Goal: Information Seeking & Learning: Learn about a topic

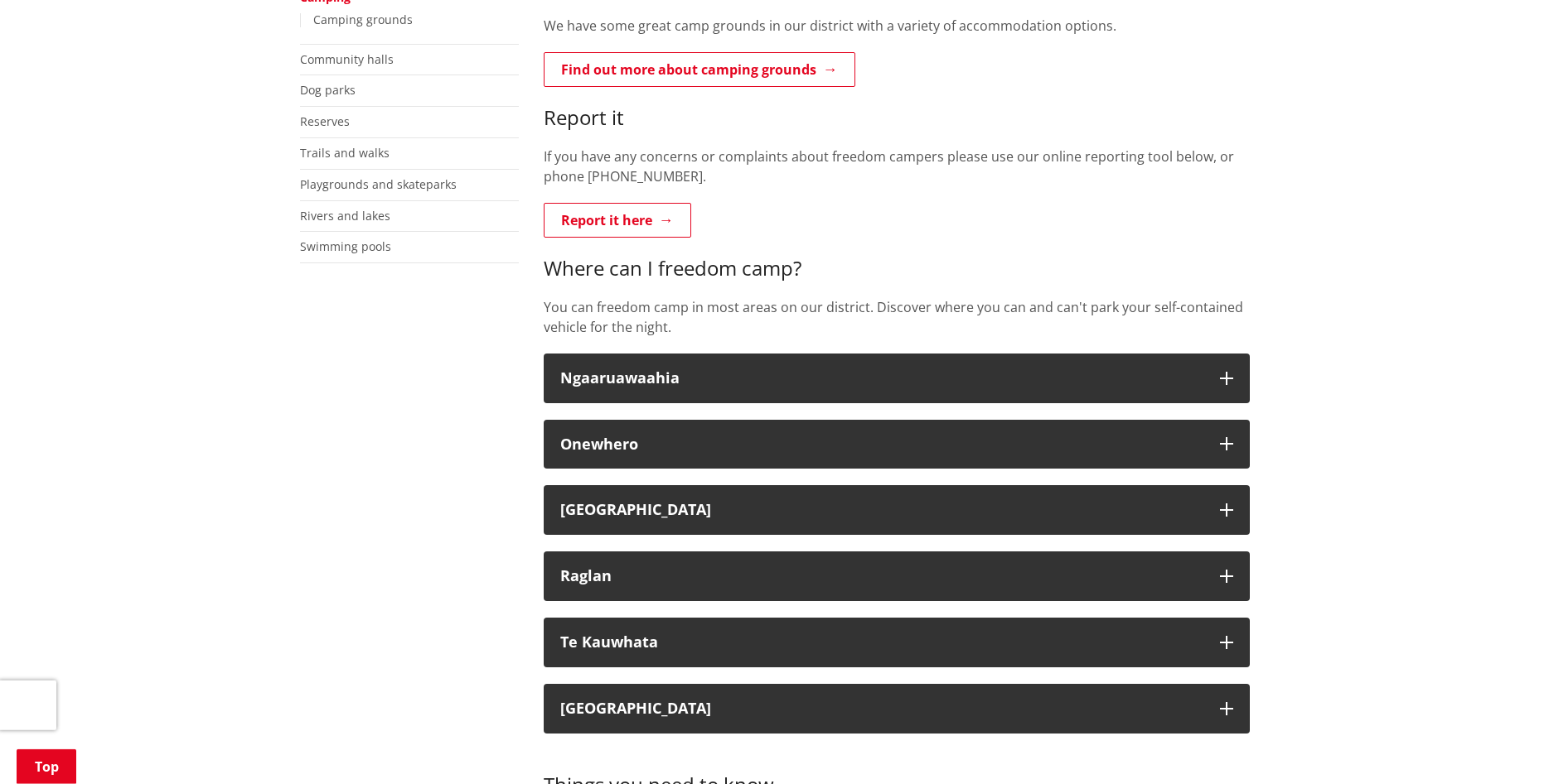
scroll to position [423, 0]
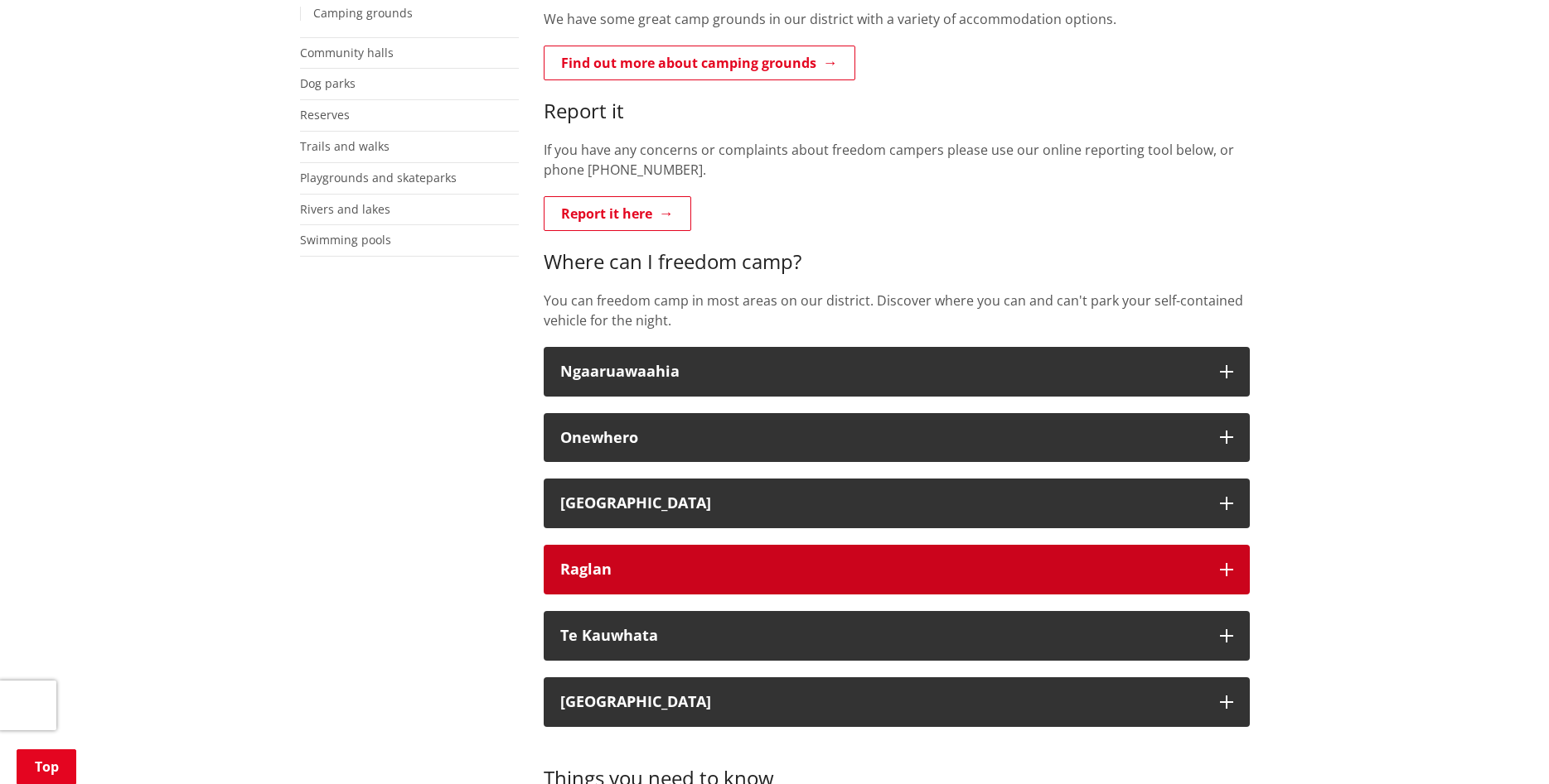
click at [652, 576] on div "Raglan" at bounding box center [882, 570] width 643 height 17
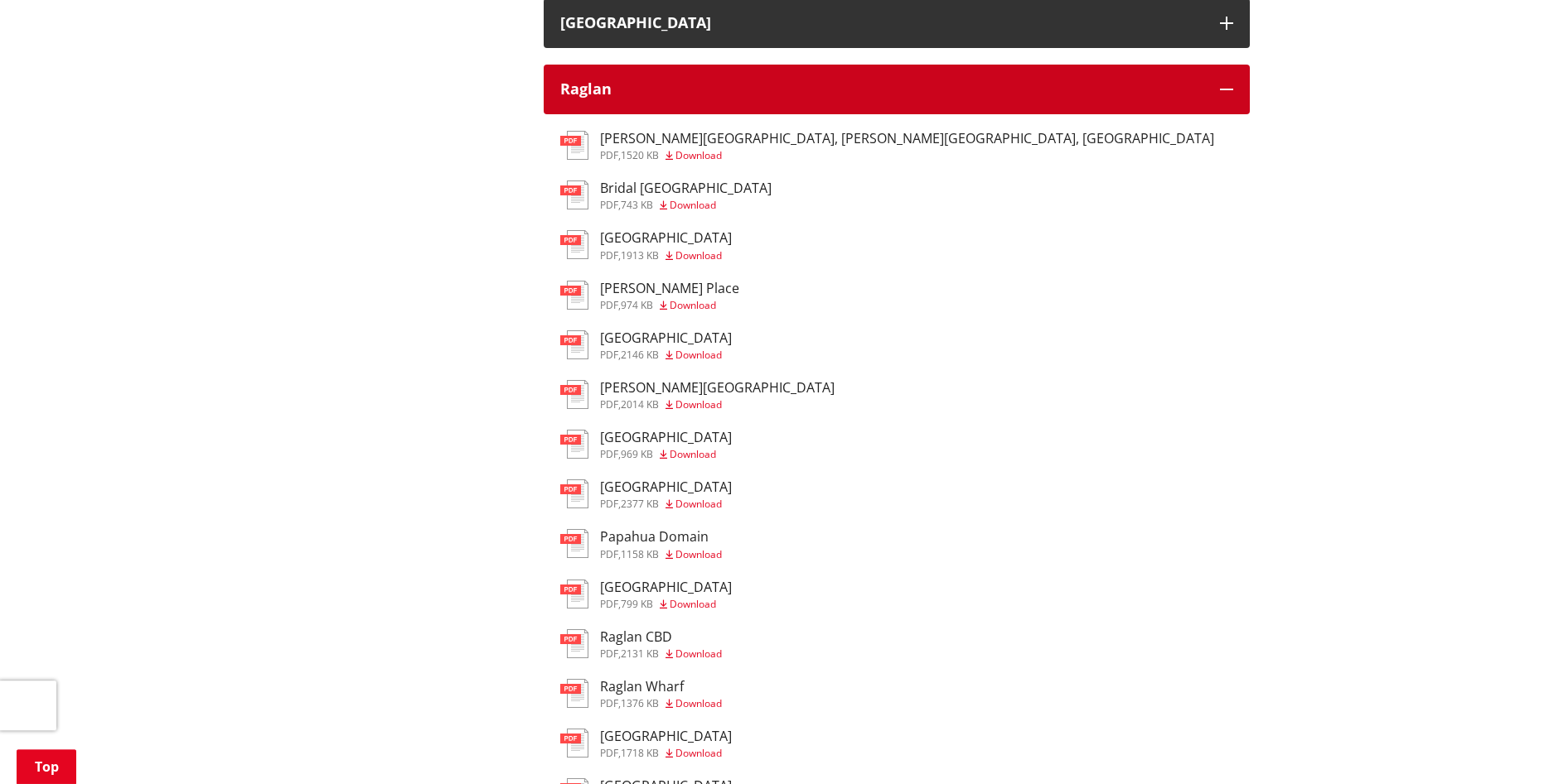
scroll to position [929, 0]
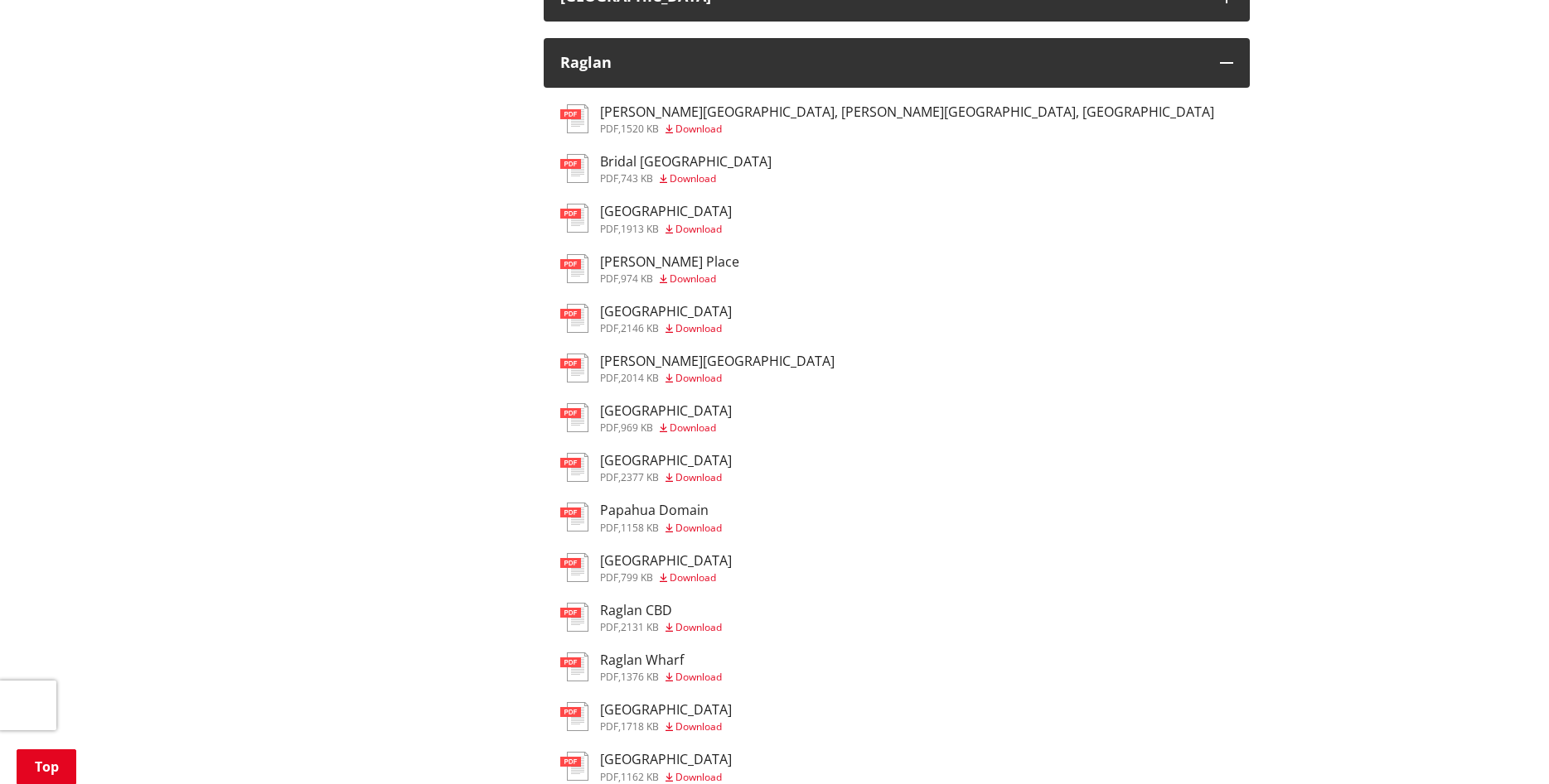
click at [578, 214] on img at bounding box center [574, 218] width 28 height 29
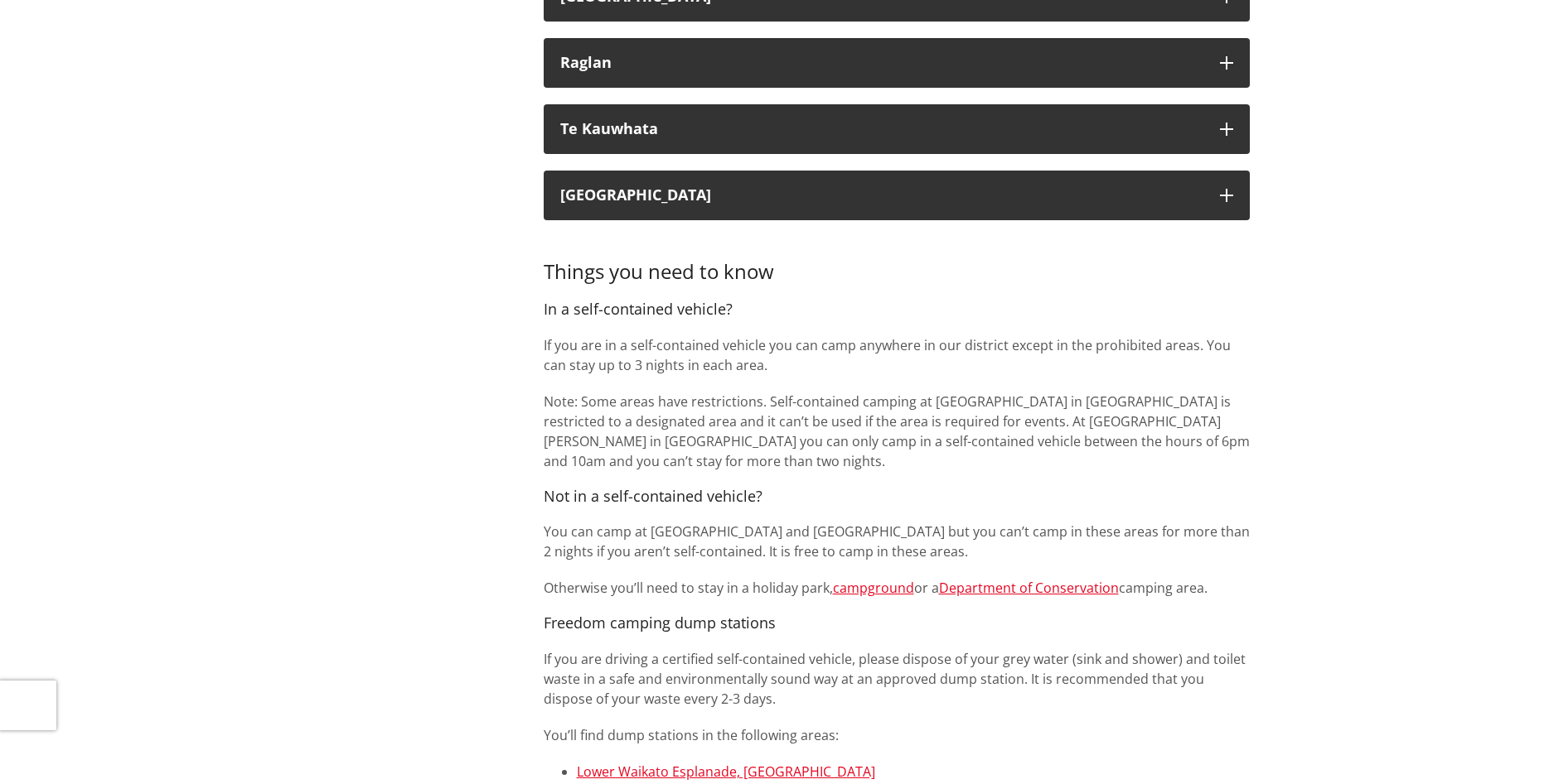
scroll to position [929, 0]
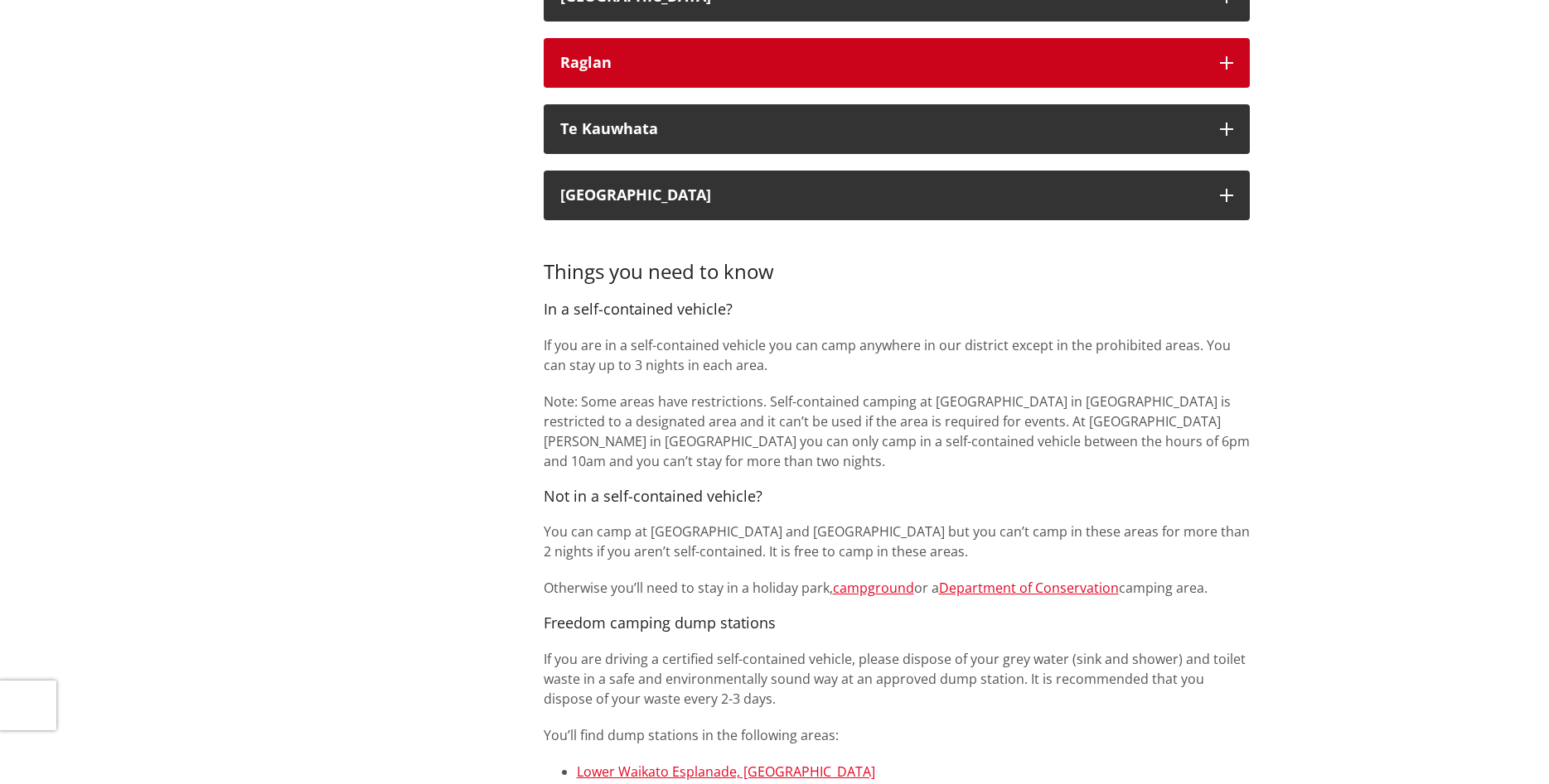
click at [797, 76] on button "Raglan" at bounding box center [897, 63] width 706 height 50
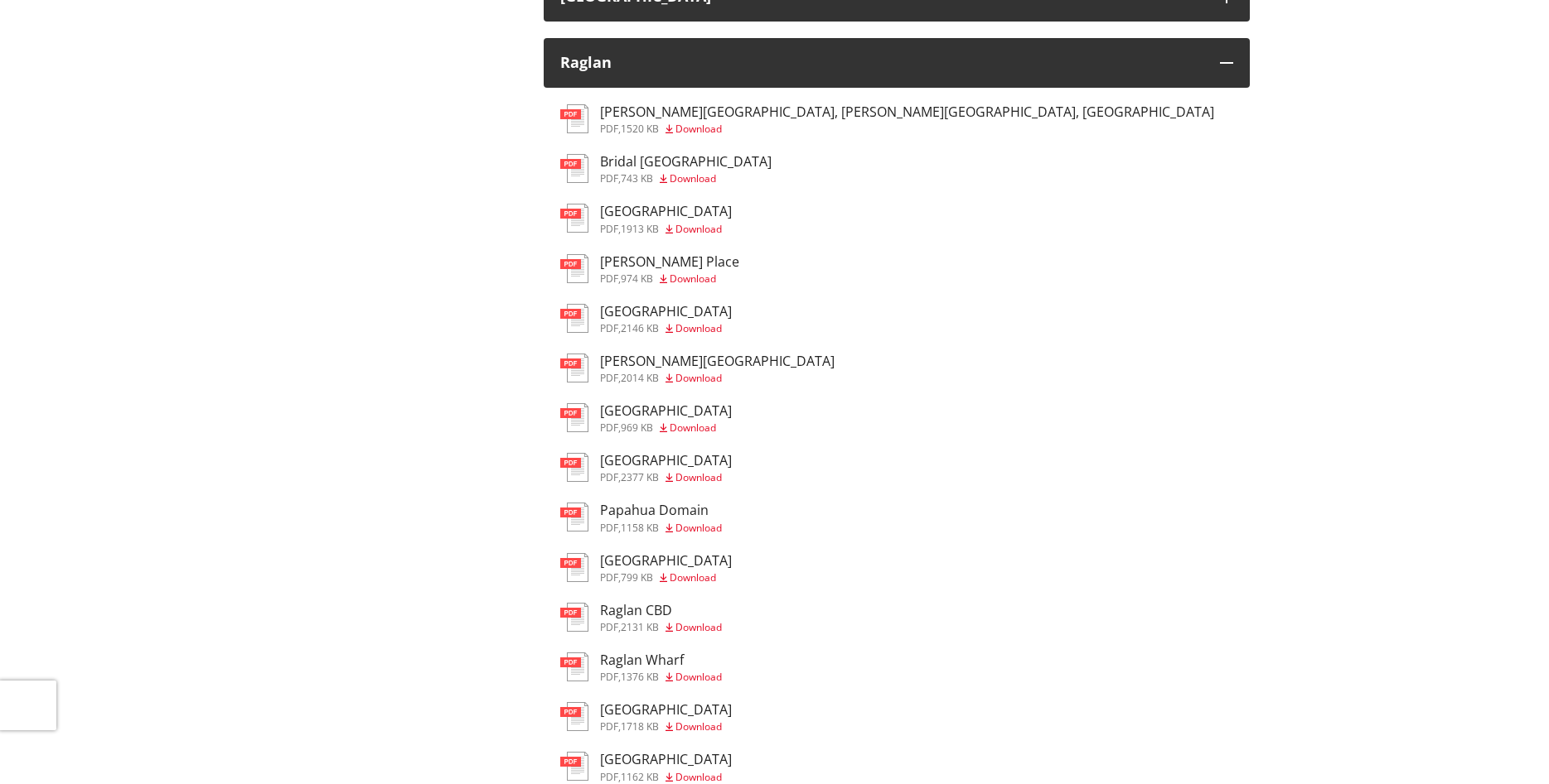
click at [655, 612] on h3 "Raglan CBD" at bounding box center [661, 610] width 122 height 16
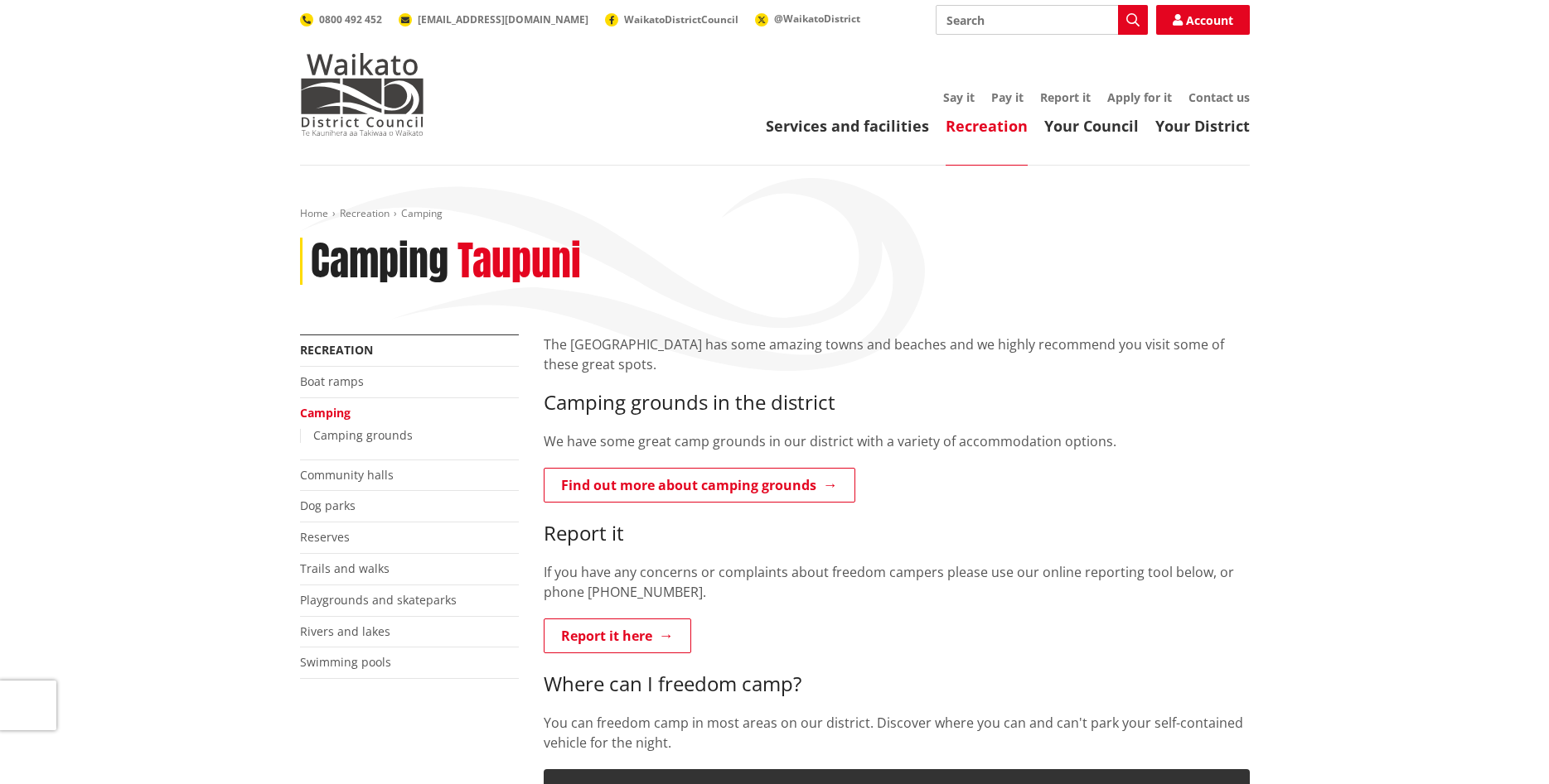
scroll to position [929, 0]
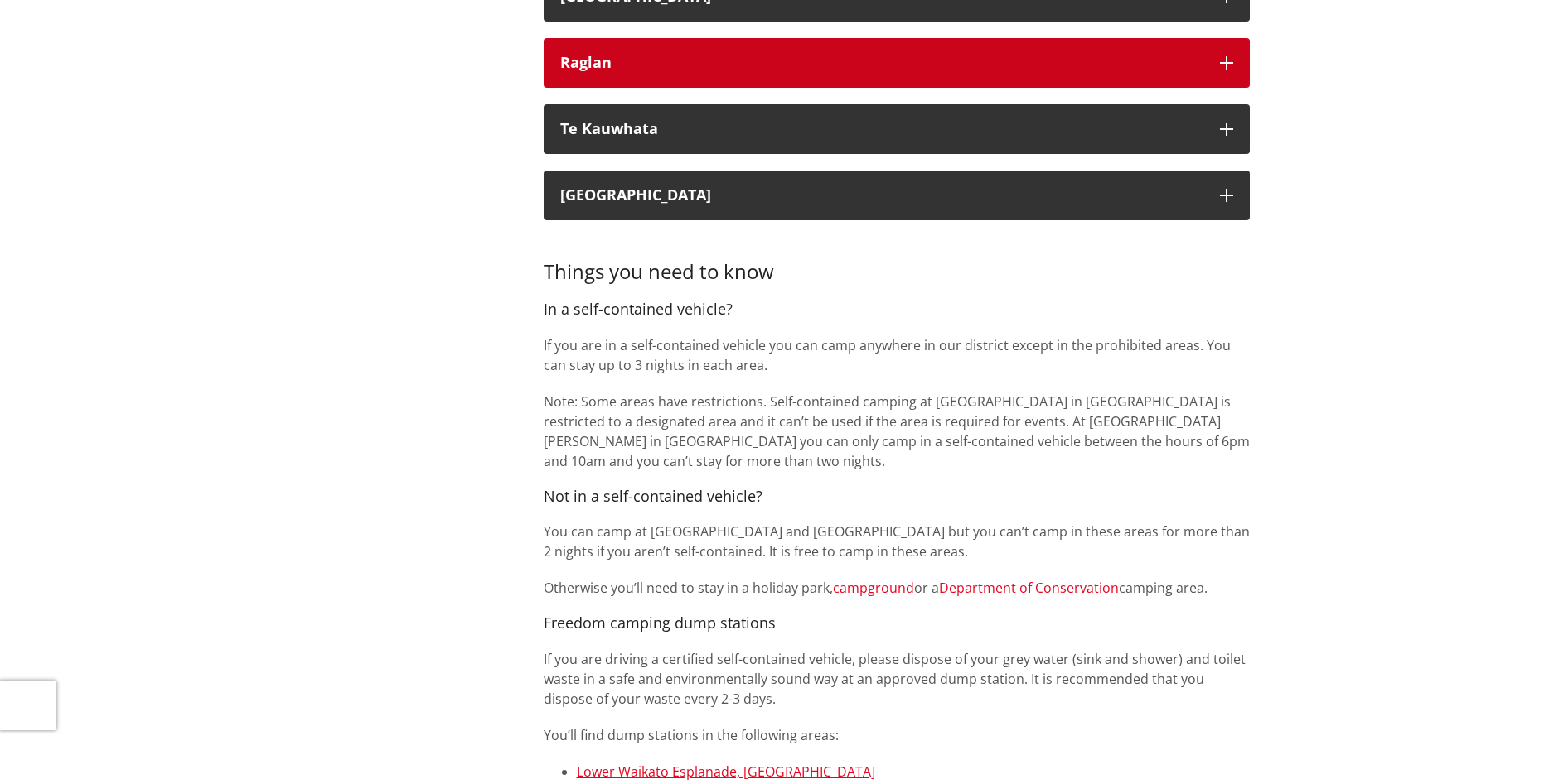
click at [727, 67] on div "Raglan" at bounding box center [882, 63] width 643 height 17
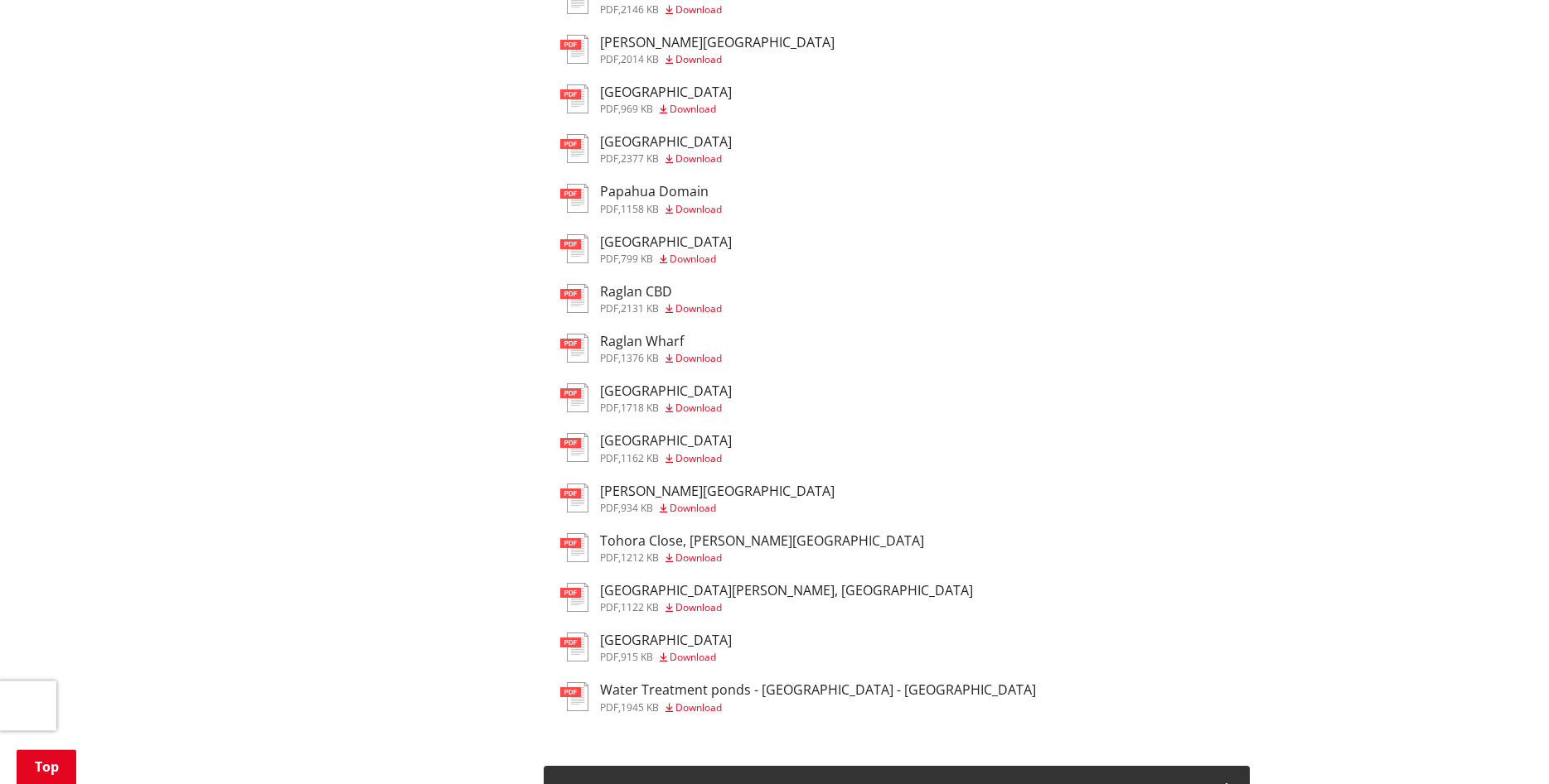
scroll to position [1267, 0]
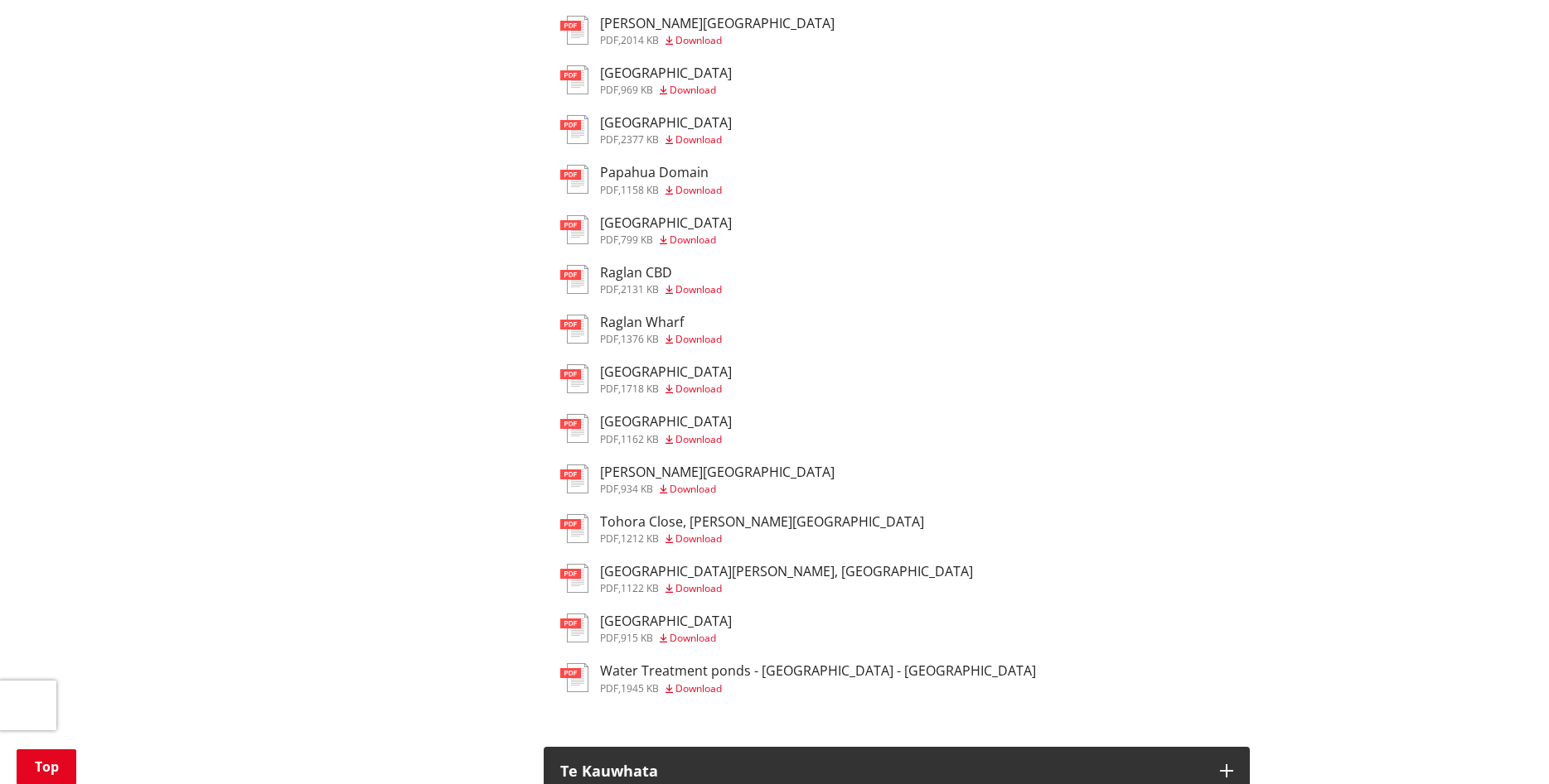
click at [669, 331] on h3 "Raglan Wharf" at bounding box center [661, 322] width 122 height 16
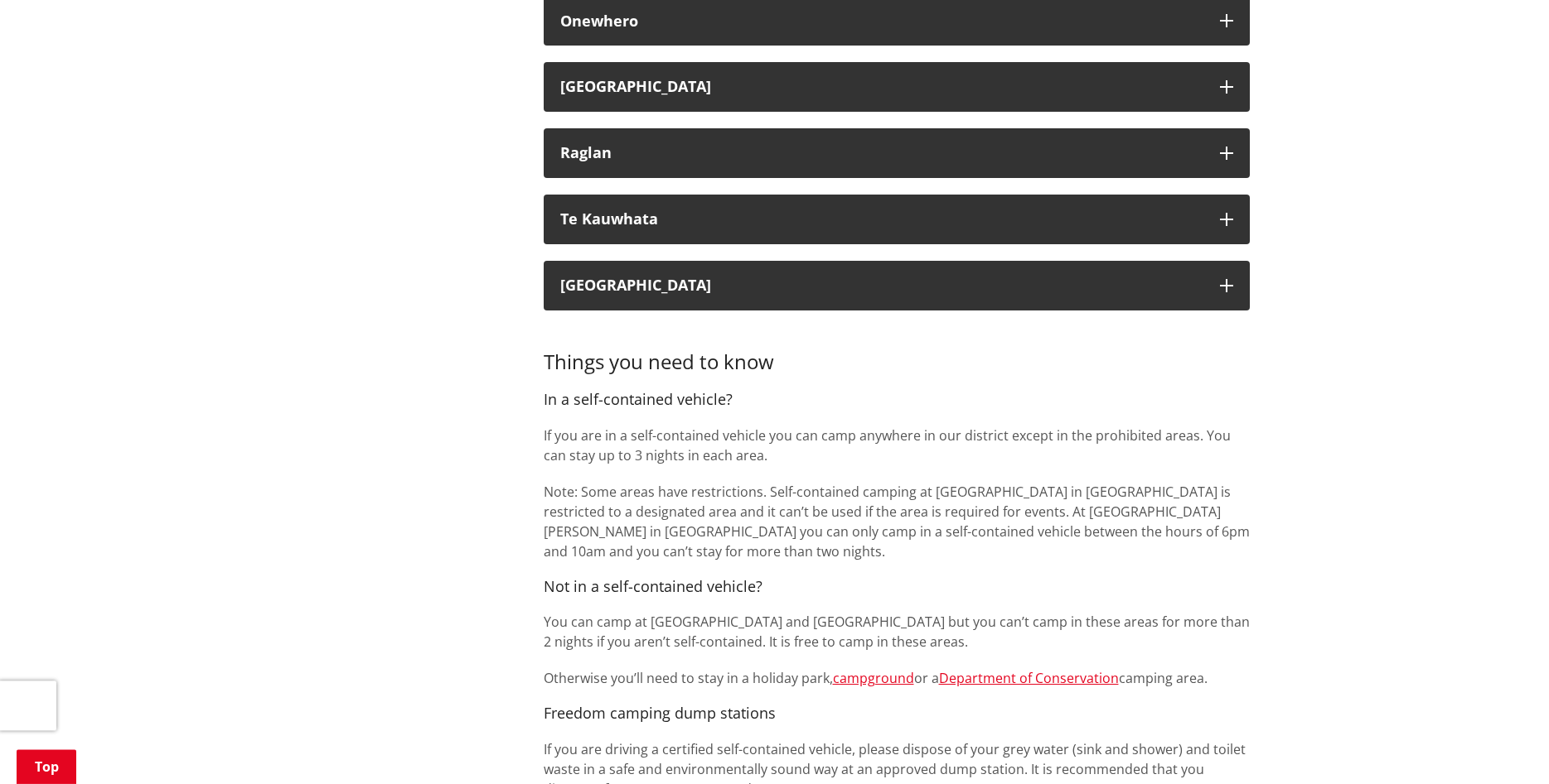
scroll to position [760, 0]
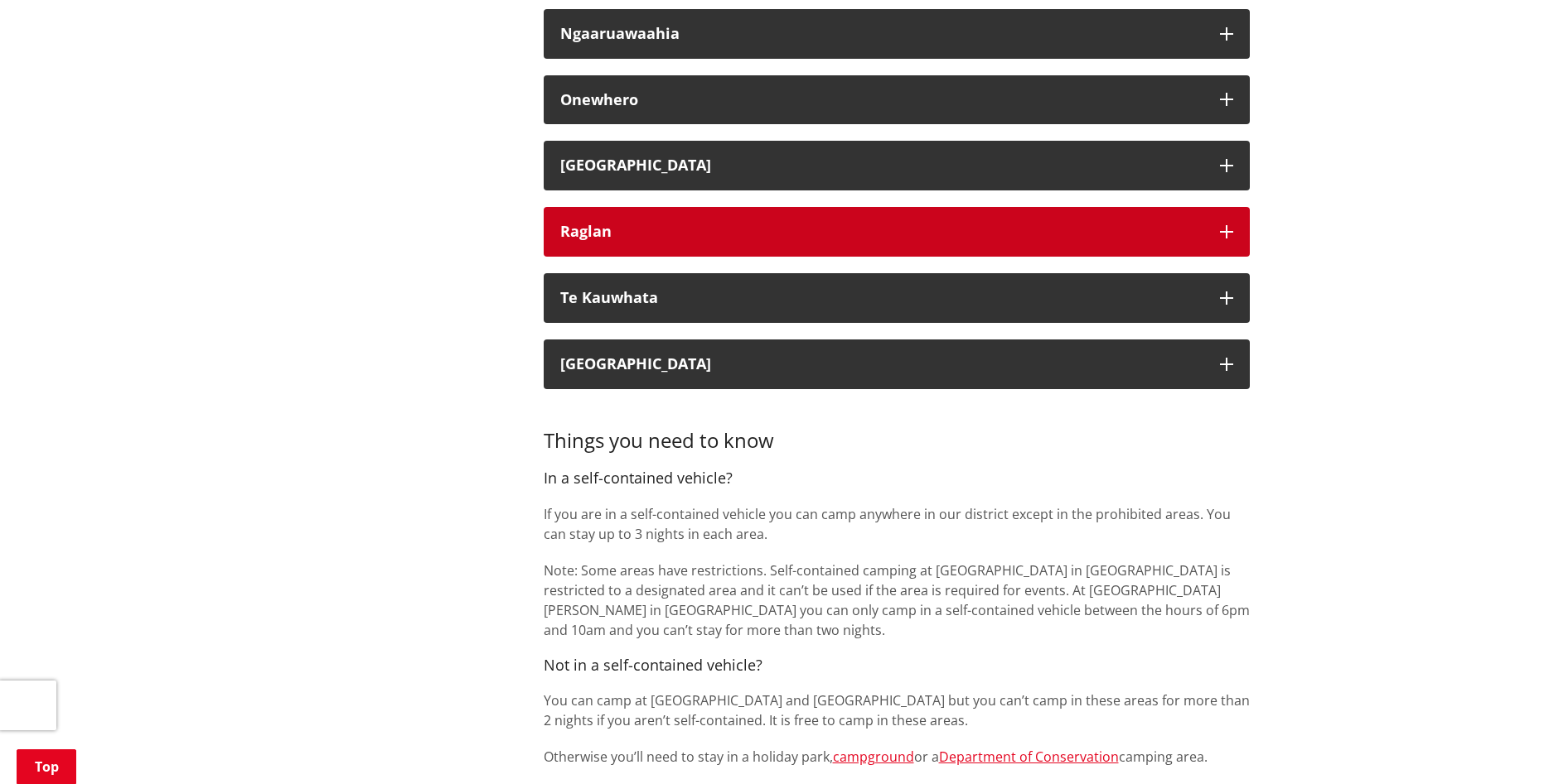
click at [721, 240] on button "Raglan" at bounding box center [897, 232] width 706 height 50
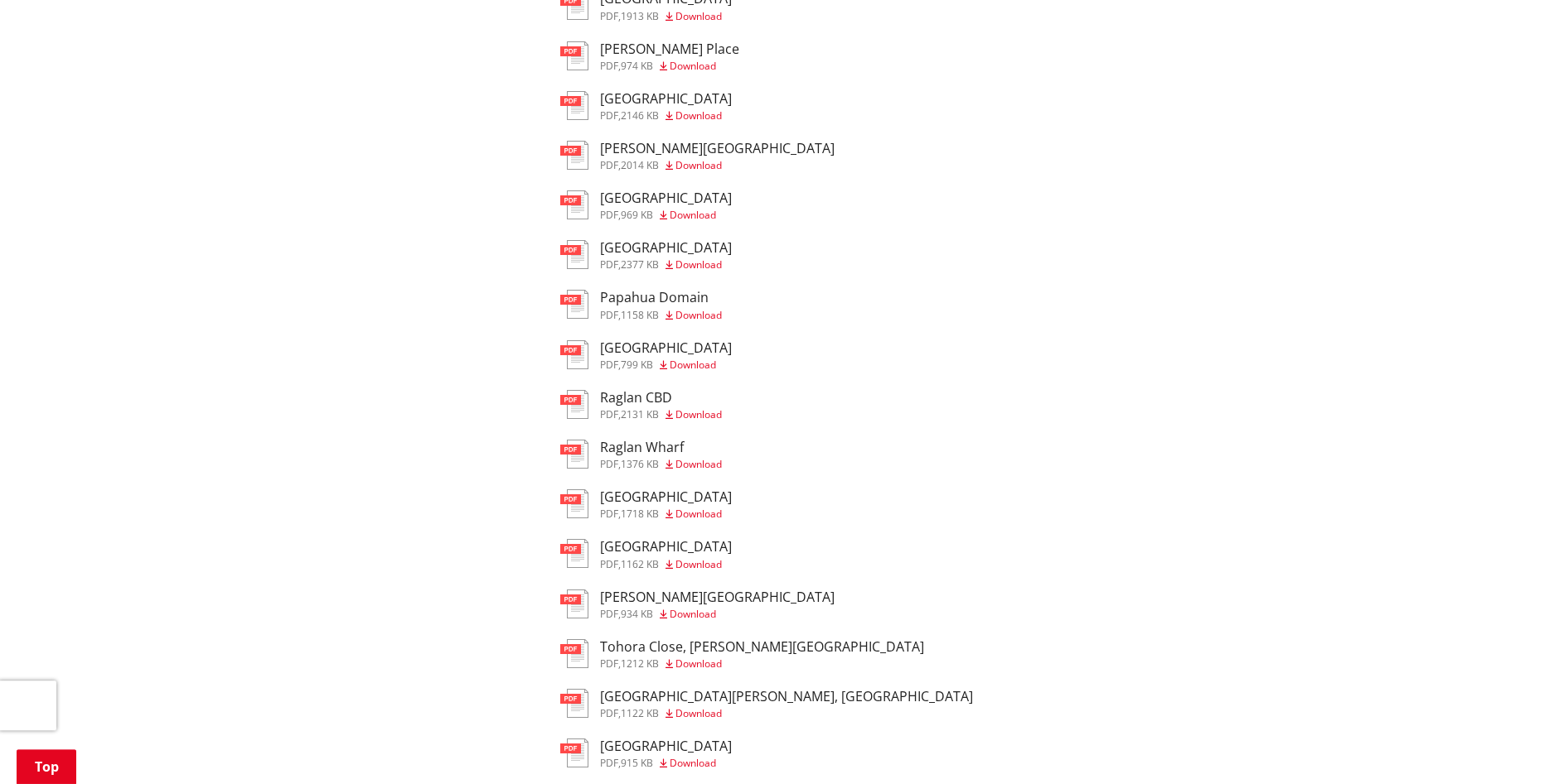
scroll to position [1183, 0]
